Goal: Communication & Community: Ask a question

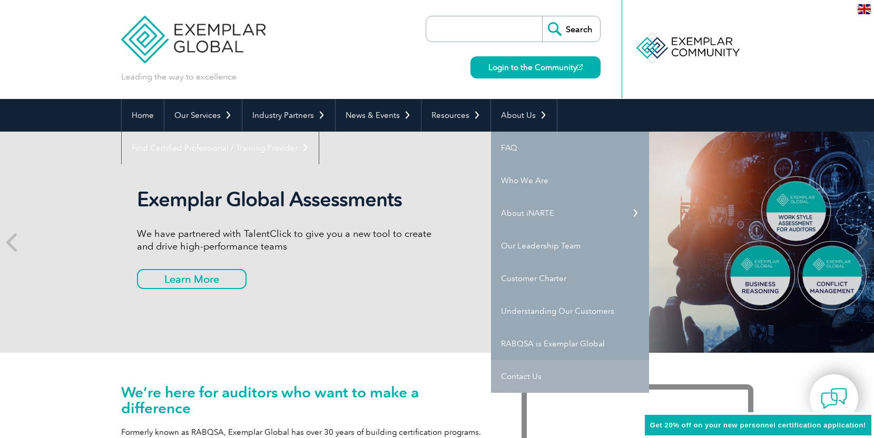
click at [524, 380] on link "Contact Us" at bounding box center [570, 376] width 158 height 33
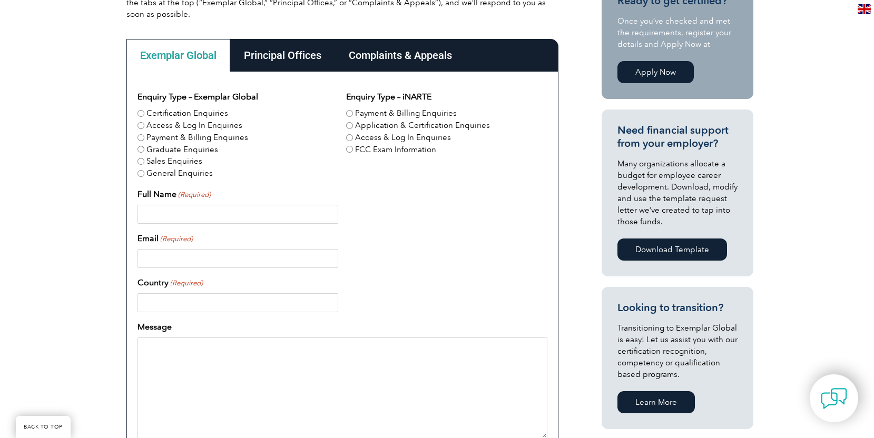
scroll to position [289, 0]
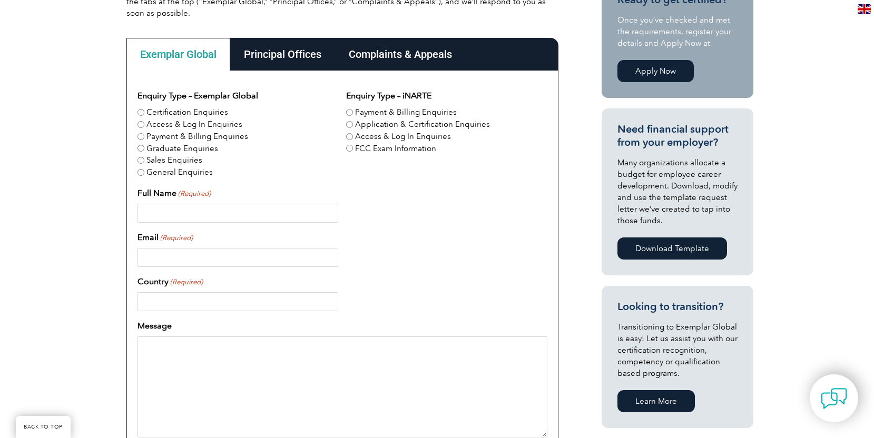
click at [351, 125] on input "Application & Certification Enquiries" at bounding box center [349, 124] width 7 height 7
radio input "true"
click at [268, 55] on div "Principal Offices" at bounding box center [282, 54] width 105 height 33
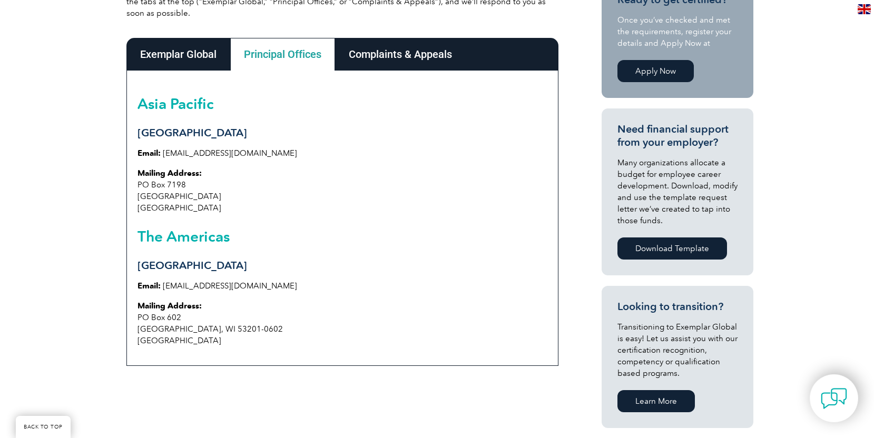
click at [418, 52] on div "Complaints & Appeals" at bounding box center [400, 54] width 131 height 33
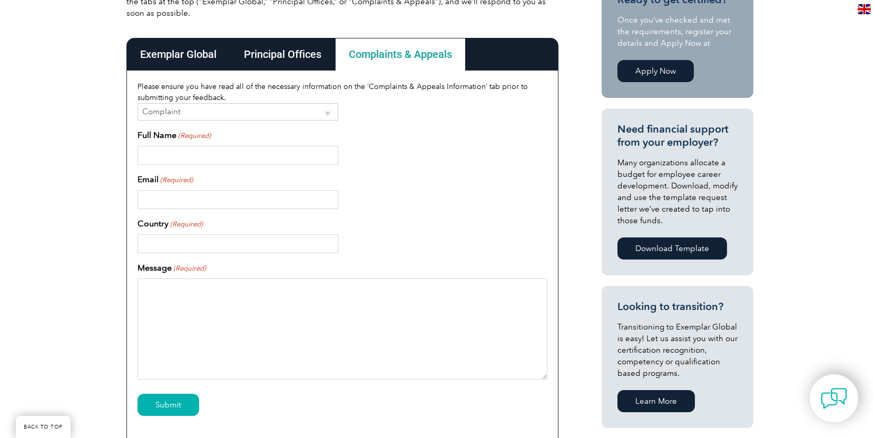
click at [178, 51] on div "Exemplar Global" at bounding box center [178, 54] width 104 height 33
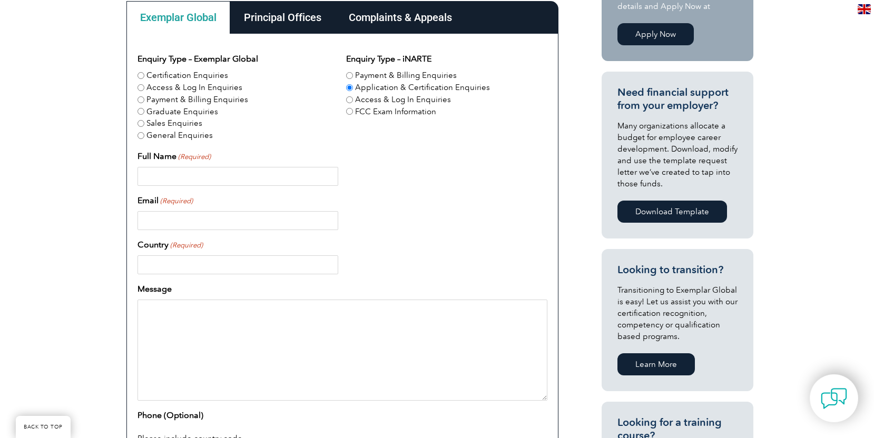
scroll to position [336, 0]
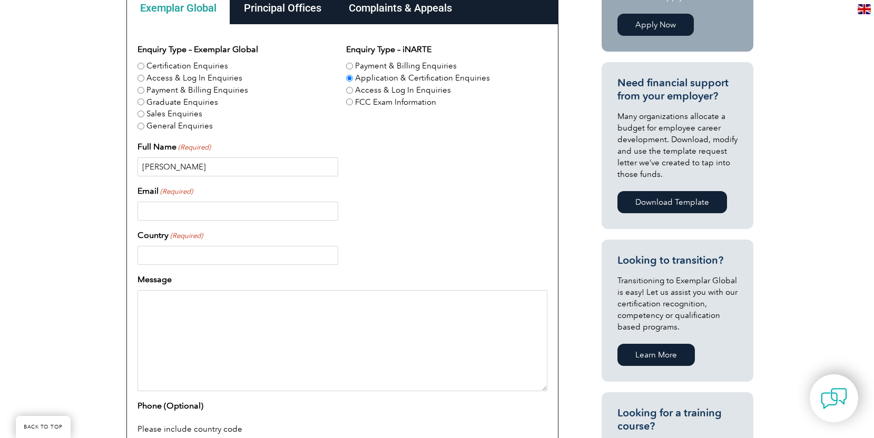
click at [223, 168] on input "Abdullah" at bounding box center [238, 167] width 201 height 19
type input "Abdullah Keciyokusu"
click at [194, 204] on input "Email (Required)" at bounding box center [238, 211] width 201 height 19
type input "abdullah.keciyokusu@piaq.de"
click at [405, 214] on div "abdullah.keciyokusu@piaq.de" at bounding box center [343, 211] width 410 height 19
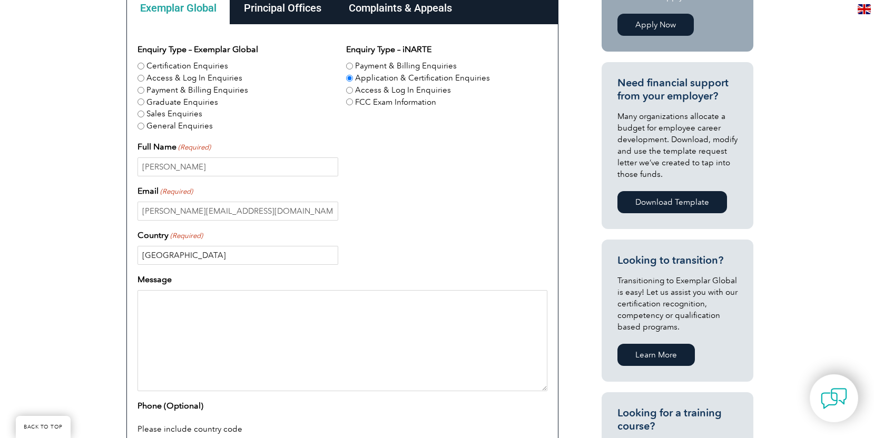
type input "Germany"
drag, startPoint x: 182, startPoint y: 302, endPoint x: 189, endPoint y: 302, distance: 6.9
click at [183, 302] on textarea "Message" at bounding box center [343, 340] width 410 height 101
click at [203, 315] on textarea "Message" at bounding box center [343, 340] width 410 height 101
paste textarea "Subject: Inquiry Regarding Cooperation with Exemplar Global Dear Sir or Madam, …"
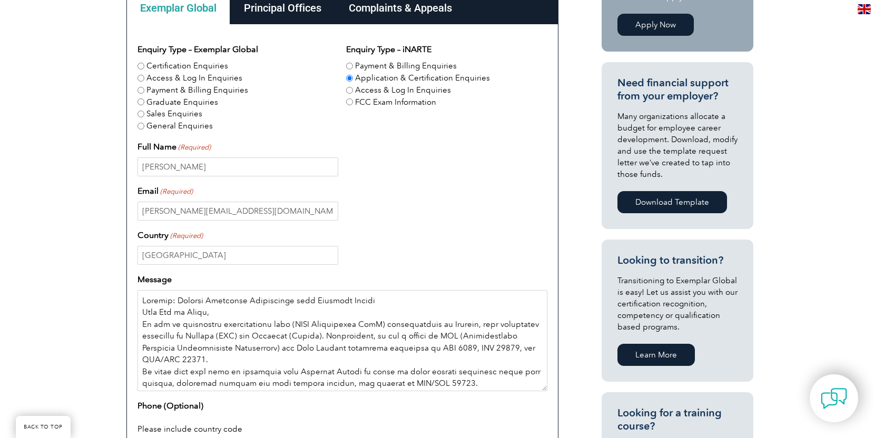
scroll to position [140, 0]
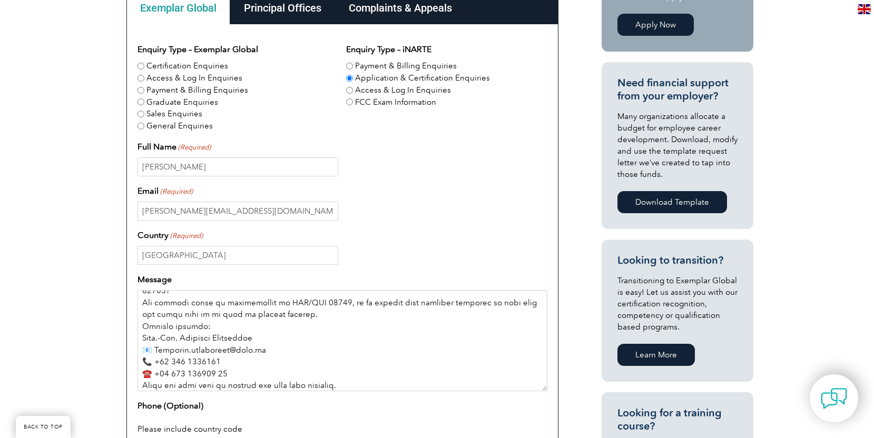
click at [157, 323] on textarea "Message" at bounding box center [343, 340] width 410 height 101
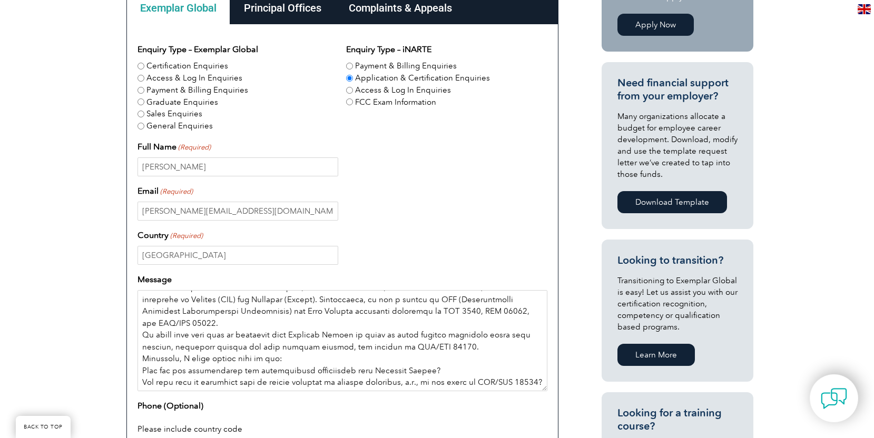
scroll to position [51, 0]
click at [457, 332] on textarea "Message" at bounding box center [343, 340] width 410 height 101
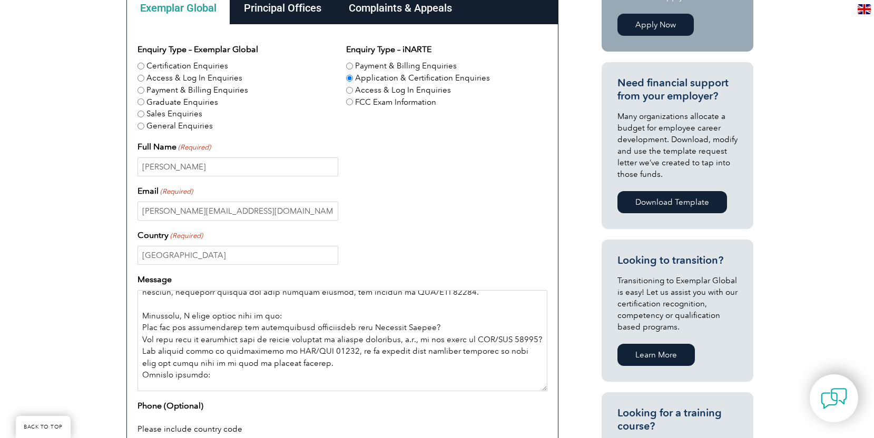
scroll to position [104, 0]
drag, startPoint x: 142, startPoint y: 358, endPoint x: 181, endPoint y: 362, distance: 38.6
click at [142, 358] on textarea "Message" at bounding box center [343, 340] width 410 height 101
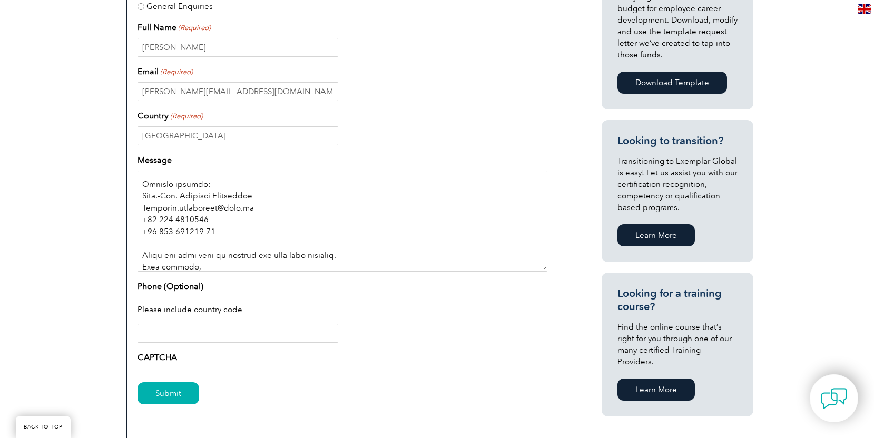
scroll to position [472, 0]
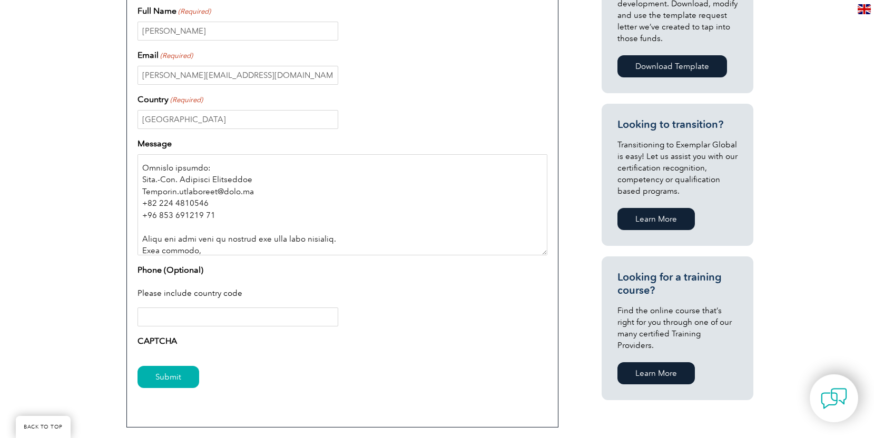
type textarea "Inquiry Regarding Cooperation with Exemplar Global Dear Sir or Madam, We are an…"
type input "+"
drag, startPoint x: 236, startPoint y: 373, endPoint x: 207, endPoint y: 381, distance: 30.0
click at [236, 373] on div "Submit" at bounding box center [343, 378] width 410 height 46
click at [178, 374] on input "Submit" at bounding box center [169, 377] width 62 height 22
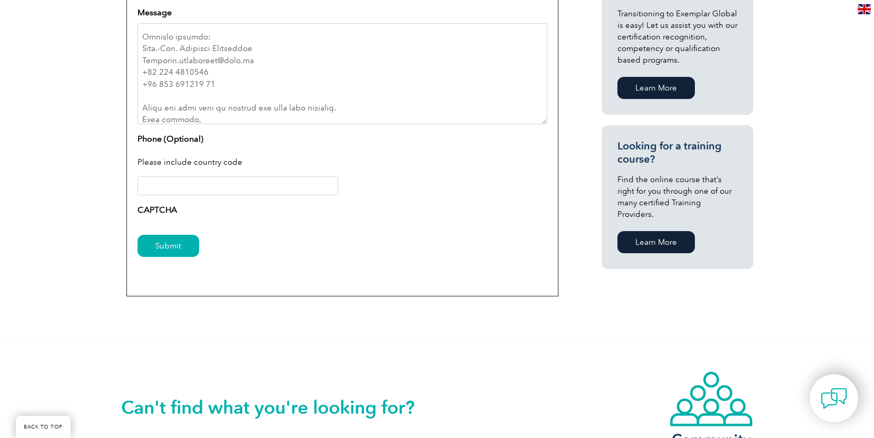
scroll to position [610, 0]
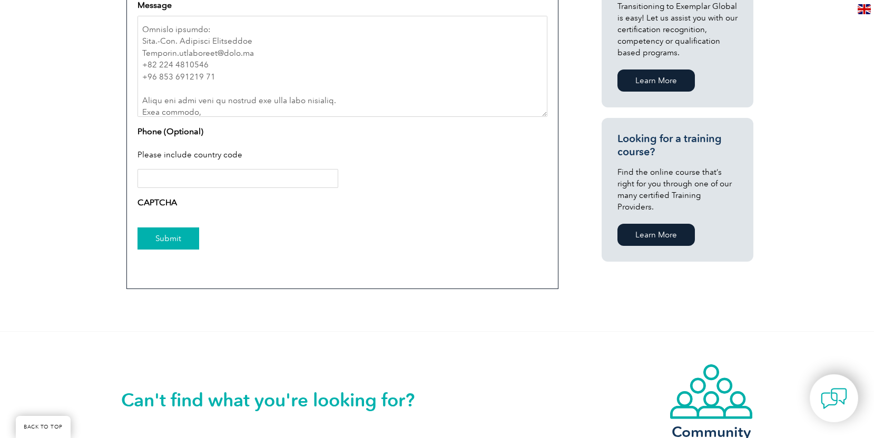
click at [160, 240] on input "Submit" at bounding box center [169, 239] width 62 height 22
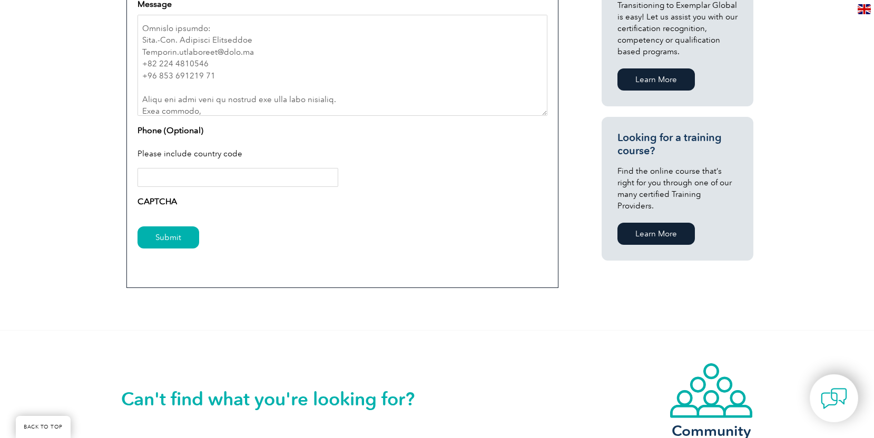
scroll to position [614, 0]
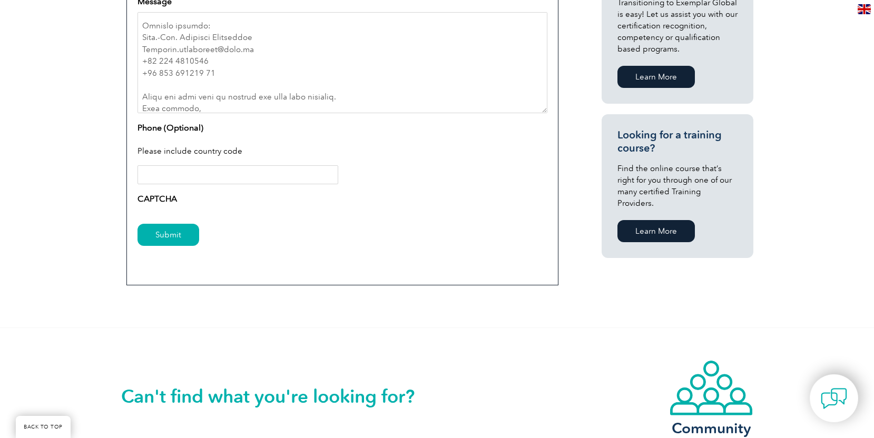
click at [185, 180] on input "Phone (Optional)" at bounding box center [238, 174] width 201 height 19
type input "+491726761903"
click at [170, 240] on input "Submit" at bounding box center [169, 235] width 62 height 22
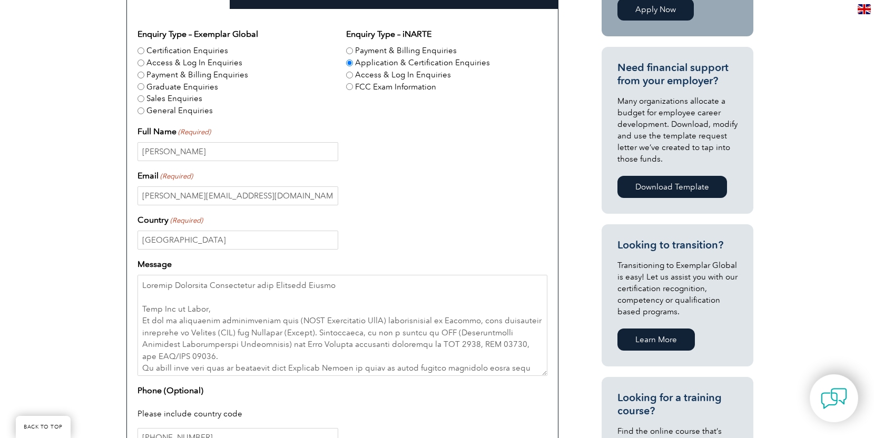
scroll to position [354, 0]
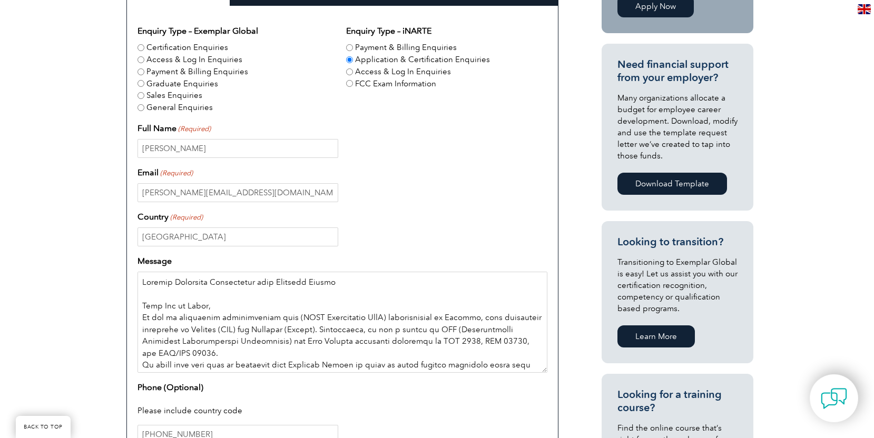
drag, startPoint x: 320, startPoint y: 280, endPoint x: 135, endPoint y: 281, distance: 185.0
click at [135, 281] on div "Enquiry Type – Exemplar Global Certification Enquiries Access & Log In Enquirie…" at bounding box center [342, 276] width 432 height 540
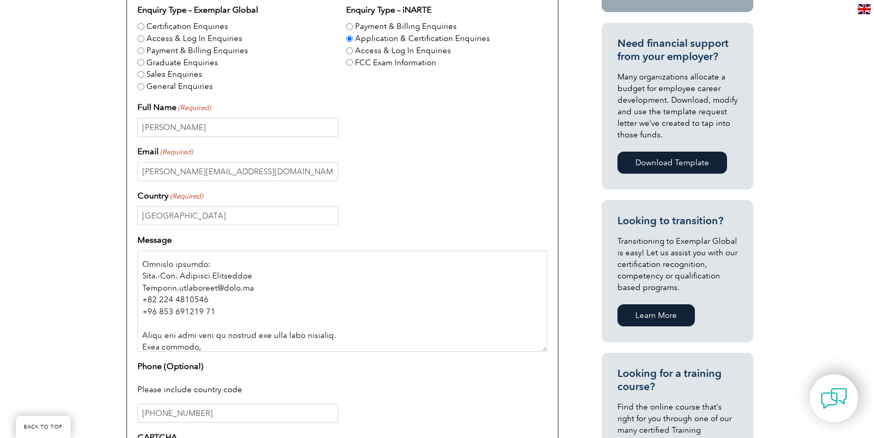
scroll to position [377, 0]
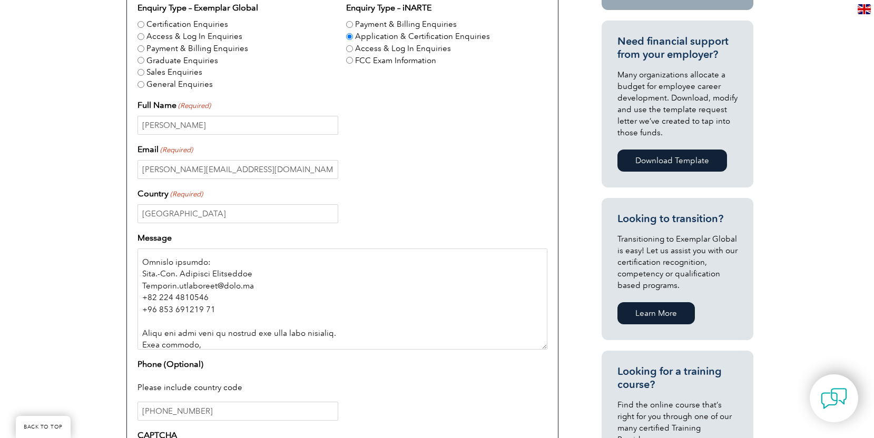
drag, startPoint x: 144, startPoint y: 304, endPoint x: 220, endPoint y: 338, distance: 83.5
click at [220, 338] on textarea "Message" at bounding box center [343, 299] width 410 height 101
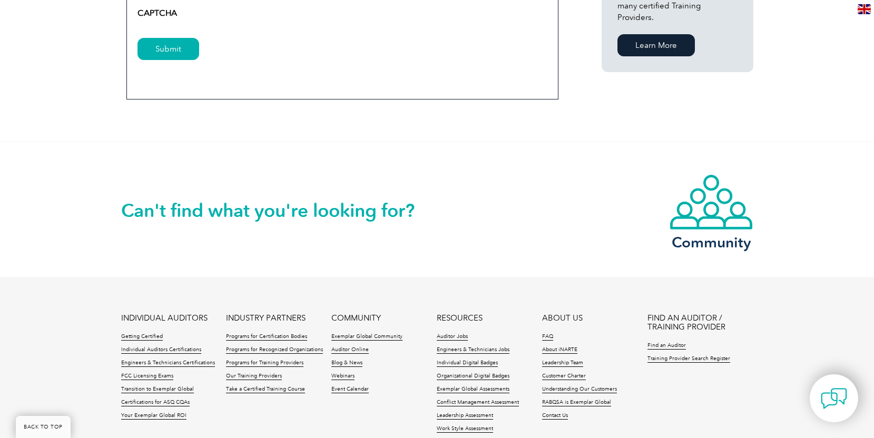
scroll to position [777, 0]
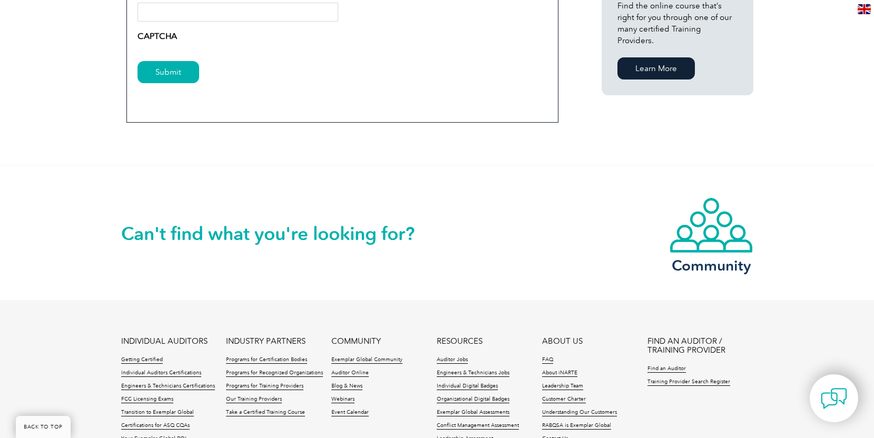
click at [396, 231] on h2 "Can't find what you're looking for?" at bounding box center [279, 234] width 316 height 17
click at [695, 252] on img at bounding box center [711, 225] width 84 height 57
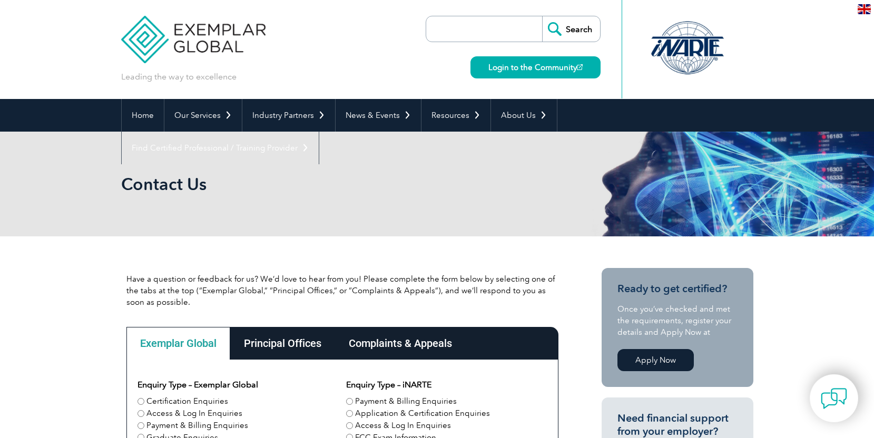
scroll to position [0, 0]
click at [214, 116] on link "Our Services" at bounding box center [202, 115] width 77 height 33
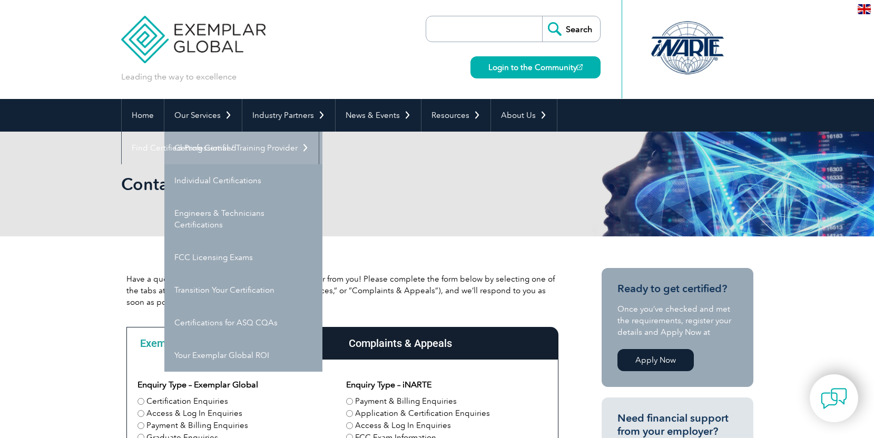
click at [213, 148] on link "Getting Certified" at bounding box center [243, 148] width 158 height 33
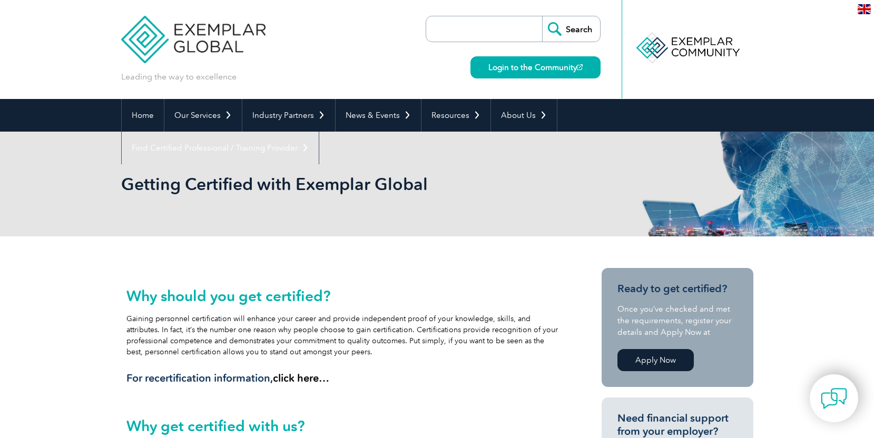
click at [870, 6] on img at bounding box center [864, 9] width 13 height 10
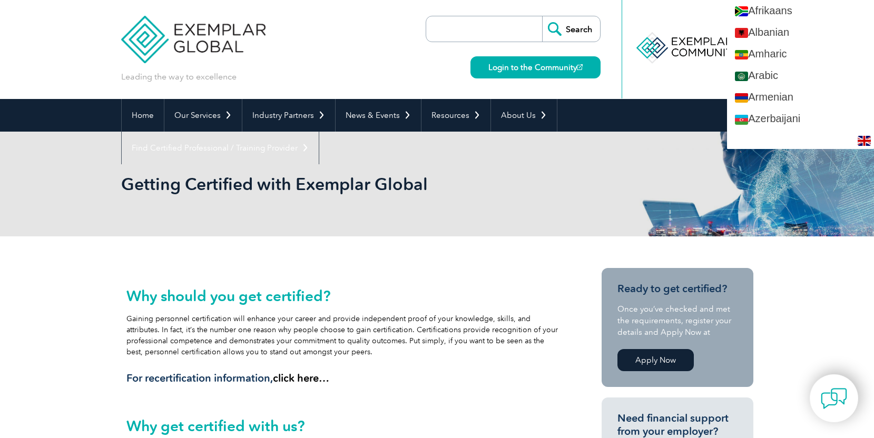
click at [679, 24] on div at bounding box center [687, 48] width 105 height 58
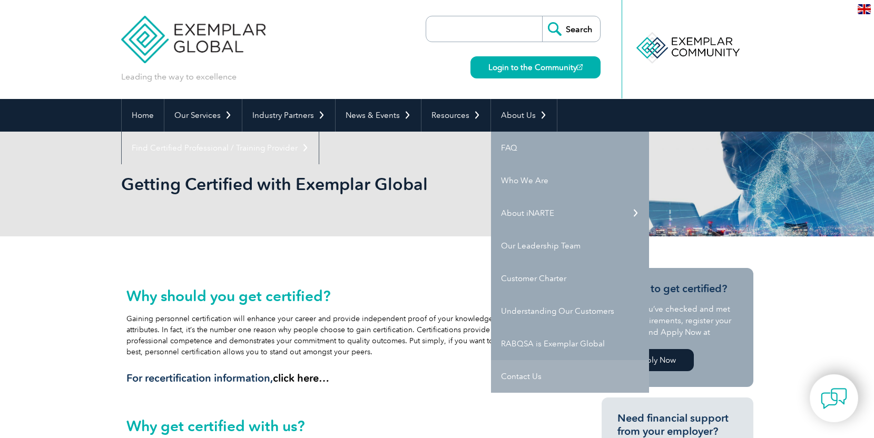
click at [539, 383] on link "Contact Us" at bounding box center [570, 376] width 158 height 33
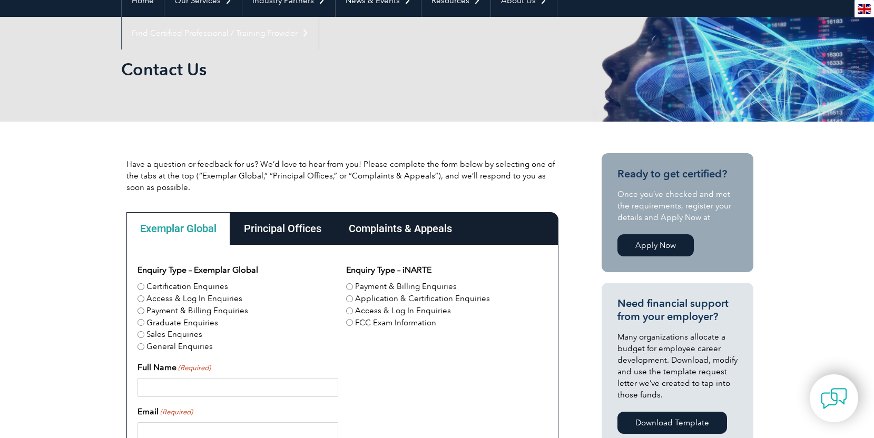
scroll to position [135, 0]
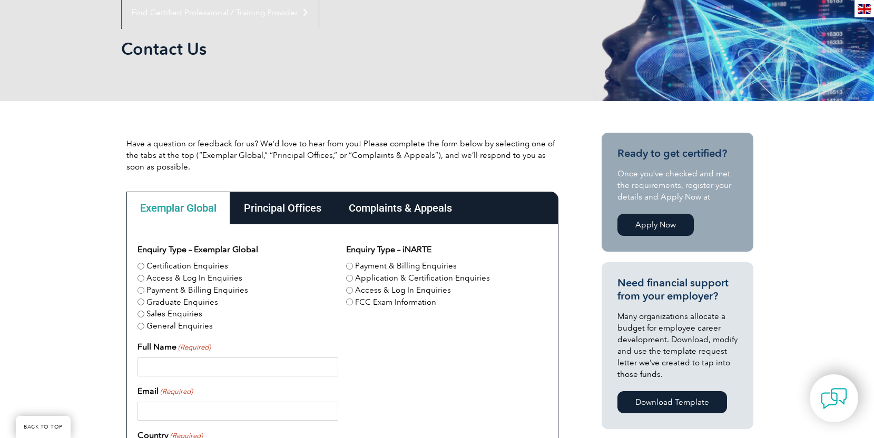
click at [405, 218] on div "Complaints & Appeals" at bounding box center [400, 208] width 131 height 33
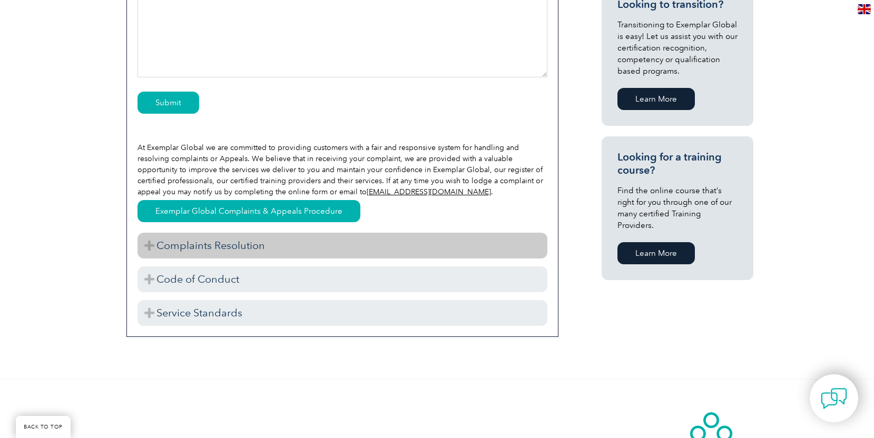
scroll to position [593, 0]
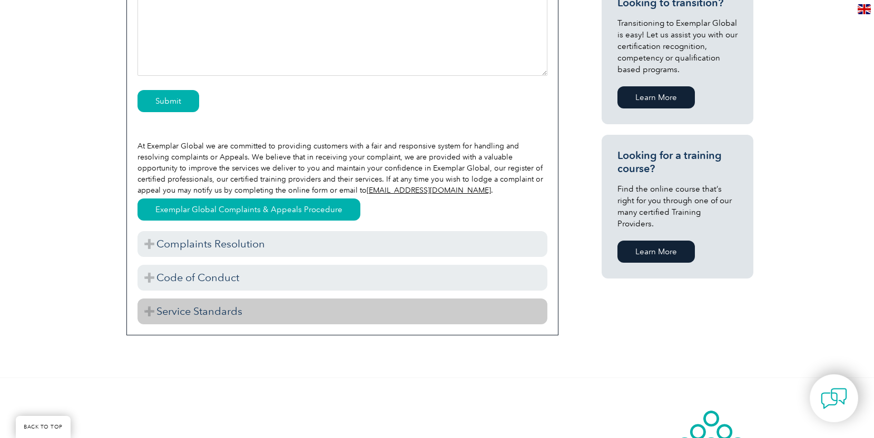
click at [335, 309] on h3 "Service Standards" at bounding box center [343, 312] width 410 height 26
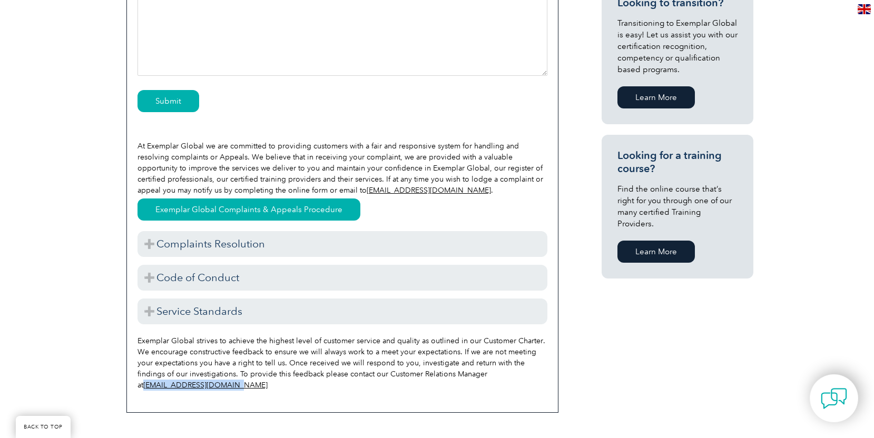
drag, startPoint x: 221, startPoint y: 386, endPoint x: 136, endPoint y: 387, distance: 85.4
click at [136, 386] on div "Please ensure you have read all of the necessary information on the ‘Complaints…" at bounding box center [342, 90] width 432 height 647
click at [242, 392] on div "Exemplar Global strives to achieve the highest level of customer service and qu…" at bounding box center [343, 363] width 410 height 77
drag, startPoint x: 210, startPoint y: 385, endPoint x: 137, endPoint y: 387, distance: 72.8
click at [138, 387] on div "Exemplar Global strives to achieve the highest level of customer service and qu…" at bounding box center [343, 363] width 410 height 77
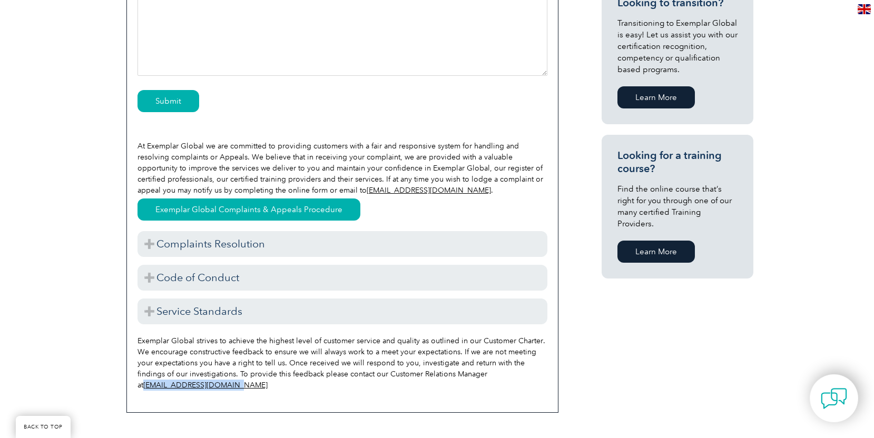
copy div "[EMAIL_ADDRESS][DOMAIN_NAME]"
